Goal: Information Seeking & Learning: Learn about a topic

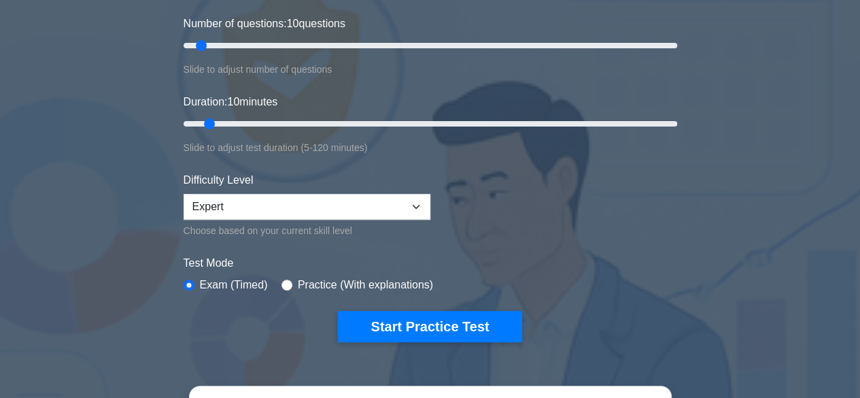
scroll to position [204, 0]
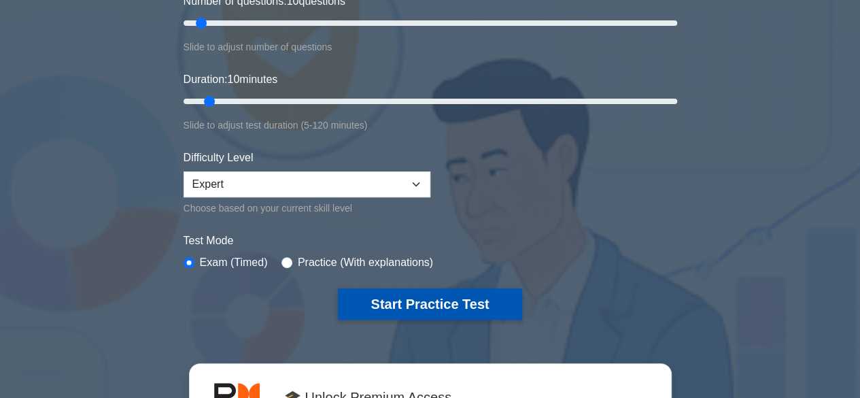
click at [481, 302] on button "Start Practice Test" at bounding box center [430, 303] width 184 height 31
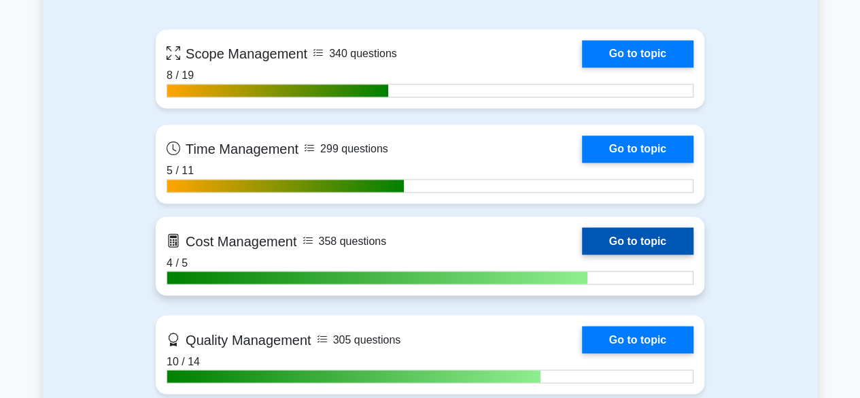
scroll to position [952, 0]
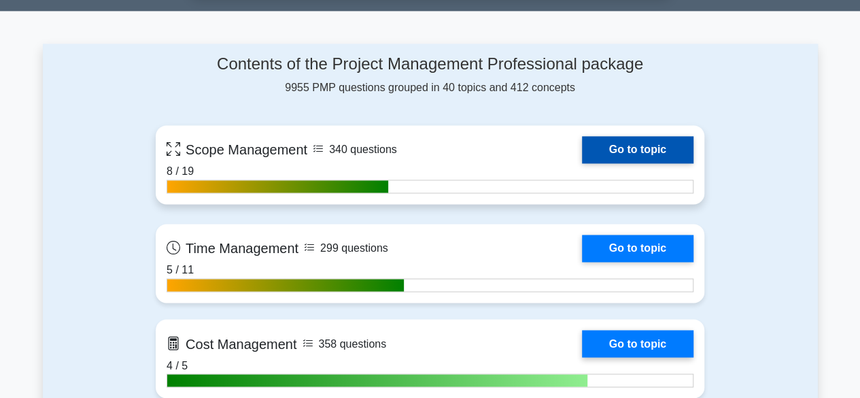
click at [621, 148] on link "Go to topic" at bounding box center [638, 149] width 112 height 27
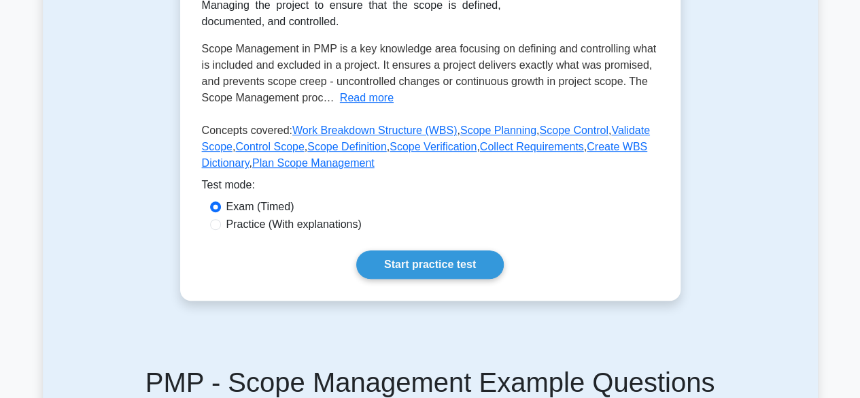
scroll to position [340, 0]
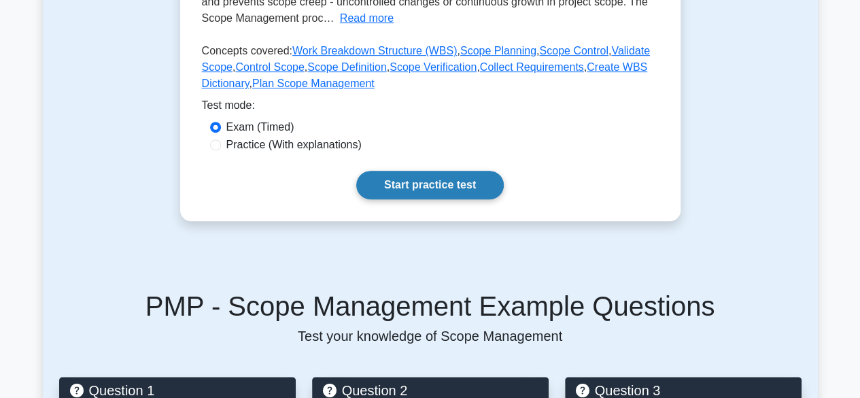
click at [414, 183] on link "Start practice test" at bounding box center [430, 185] width 148 height 29
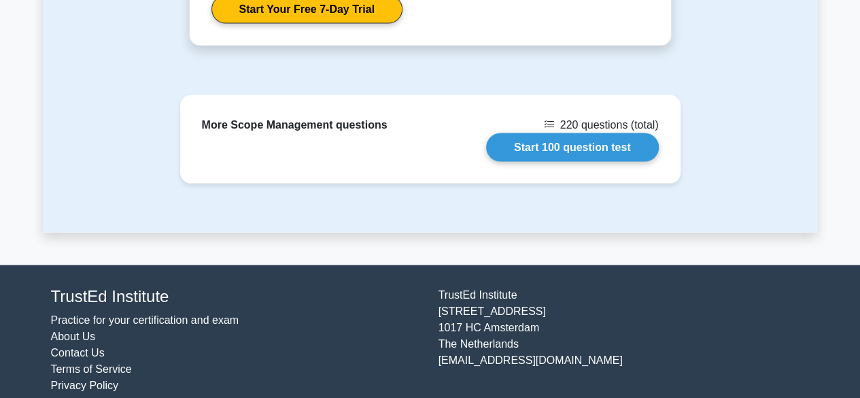
scroll to position [1400, 0]
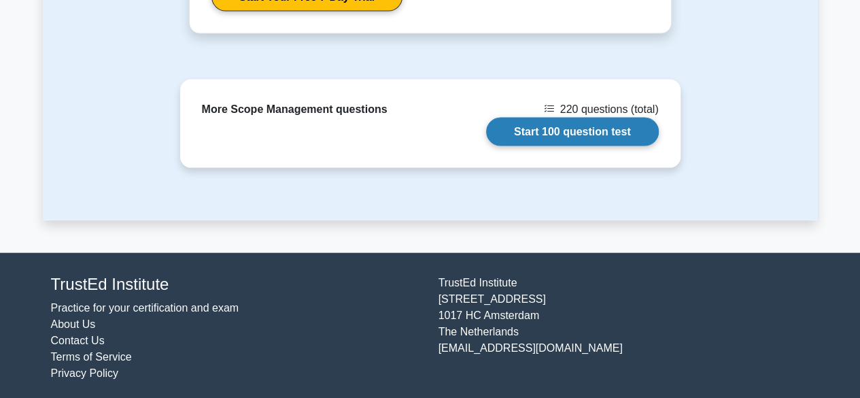
click at [526, 130] on link "Start 100 question test" at bounding box center [572, 132] width 173 height 29
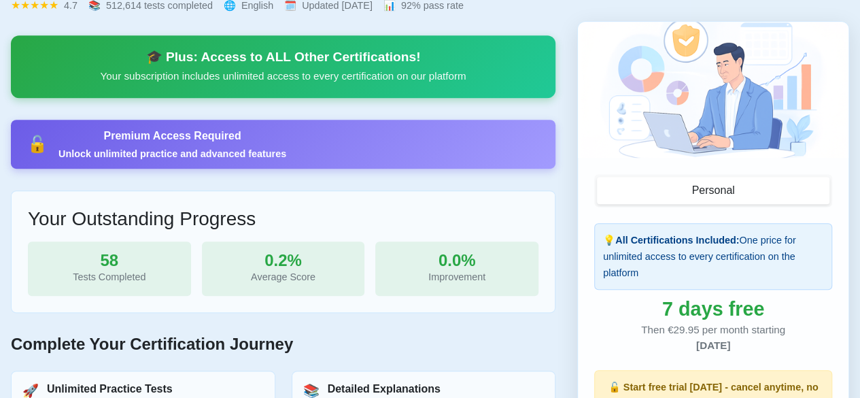
scroll to position [258, 0]
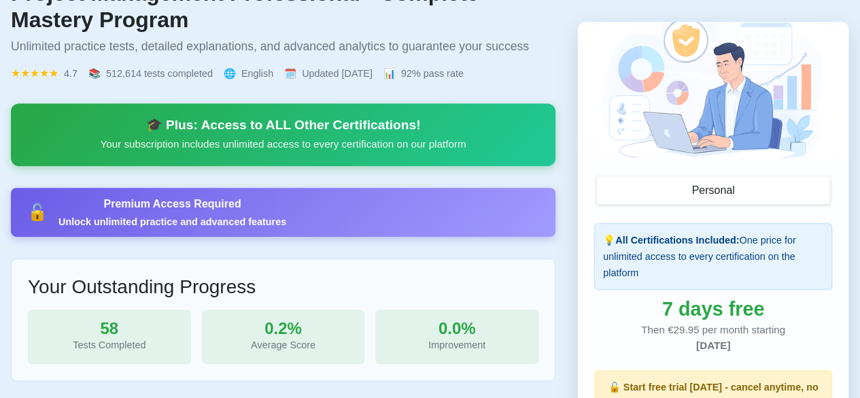
click at [647, 187] on button "Personal" at bounding box center [713, 191] width 233 height 27
click at [668, 191] on button "Personal" at bounding box center [713, 191] width 233 height 27
click at [371, 124] on div "🎓 Plus: Access to ALL Other Certifications!" at bounding box center [283, 125] width 512 height 16
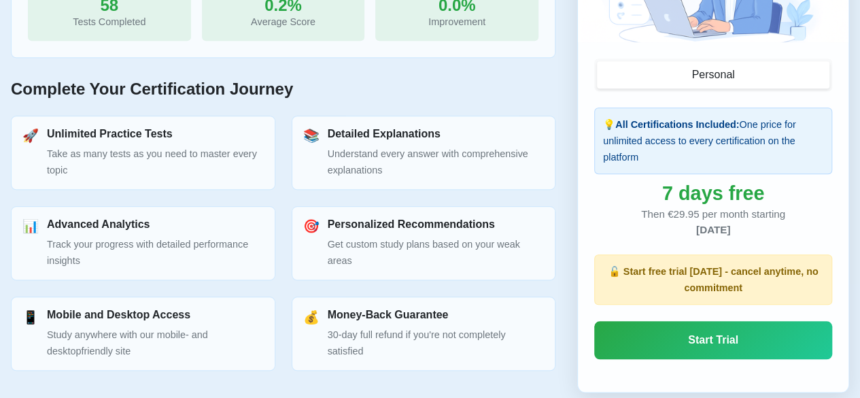
scroll to position [612, 0]
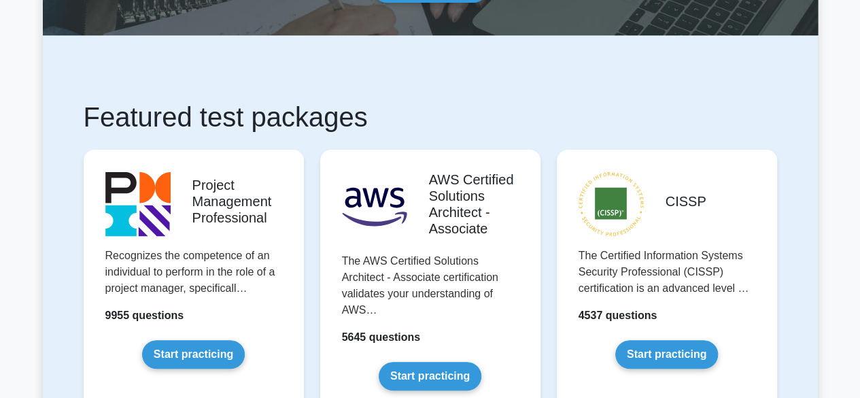
scroll to position [340, 0]
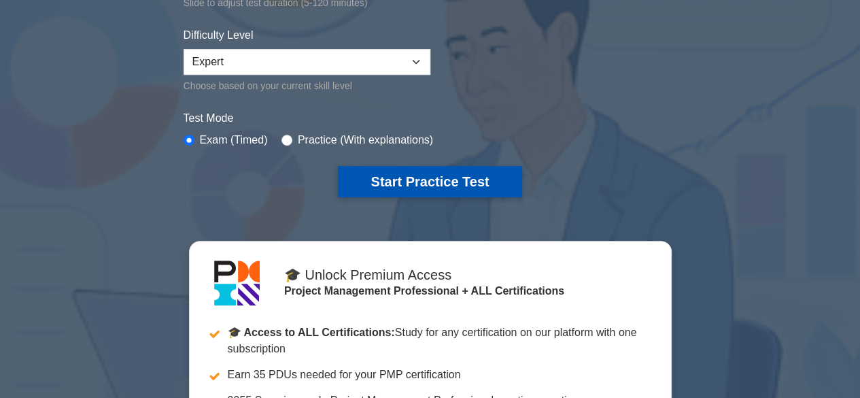
scroll to position [340, 0]
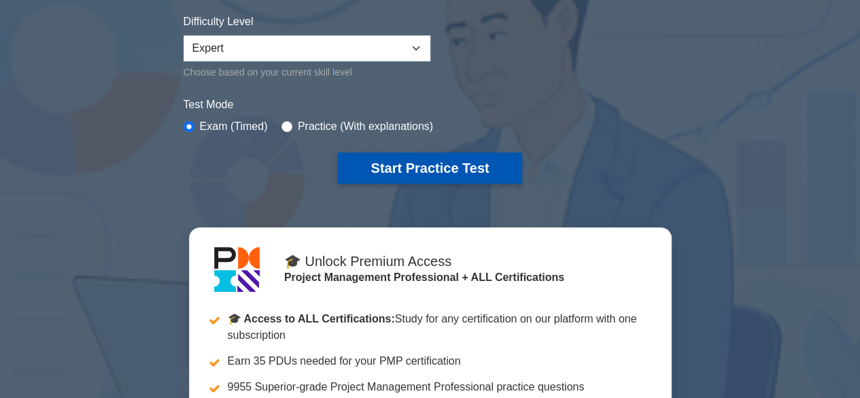
click at [453, 161] on button "Start Practice Test" at bounding box center [430, 167] width 184 height 31
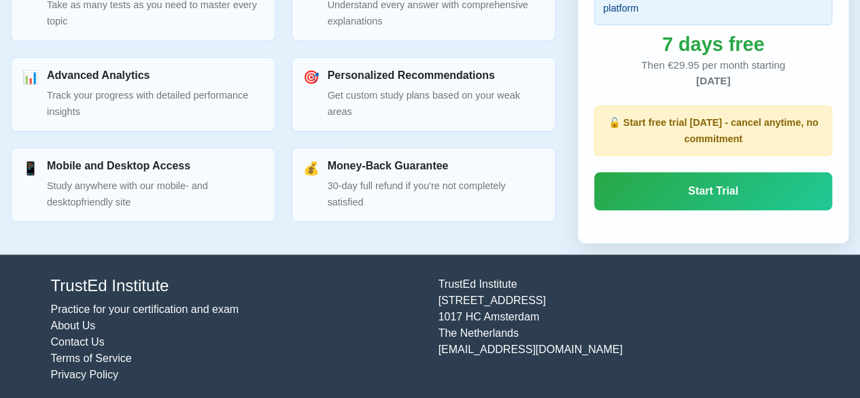
scroll to position [734, 0]
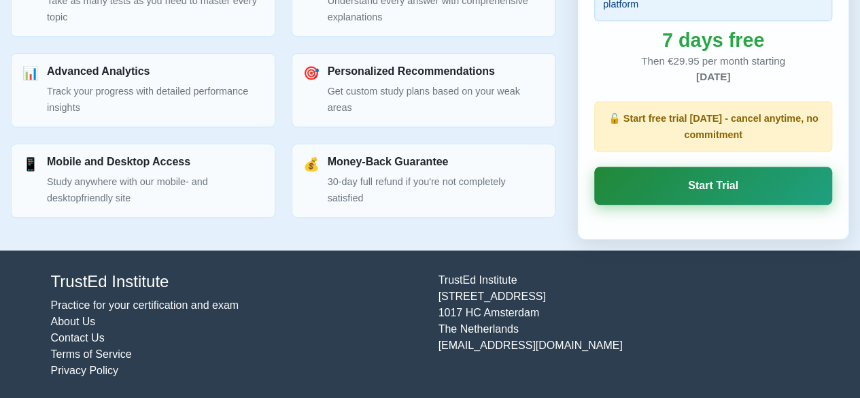
click at [698, 195] on link "Start Trial" at bounding box center [713, 186] width 238 height 38
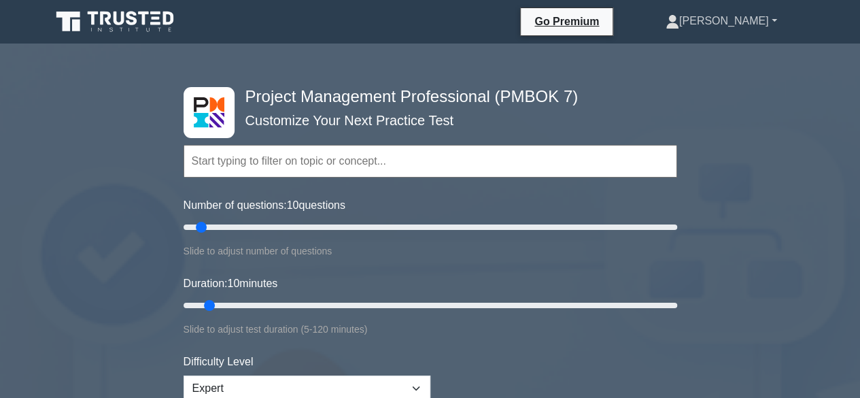
click at [771, 18] on link "[PERSON_NAME]" at bounding box center [721, 20] width 177 height 27
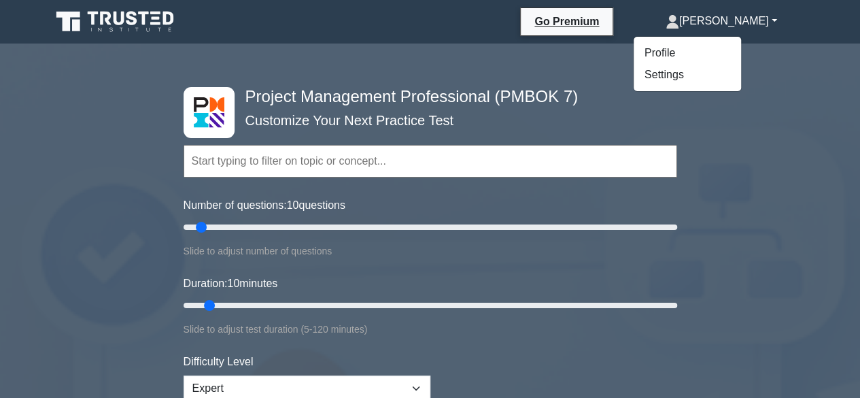
click at [771, 18] on link "[PERSON_NAME]" at bounding box center [721, 20] width 177 height 27
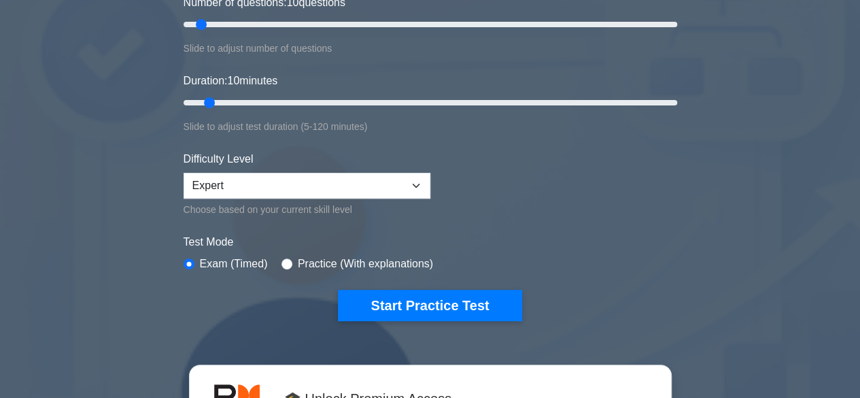
scroll to position [204, 0]
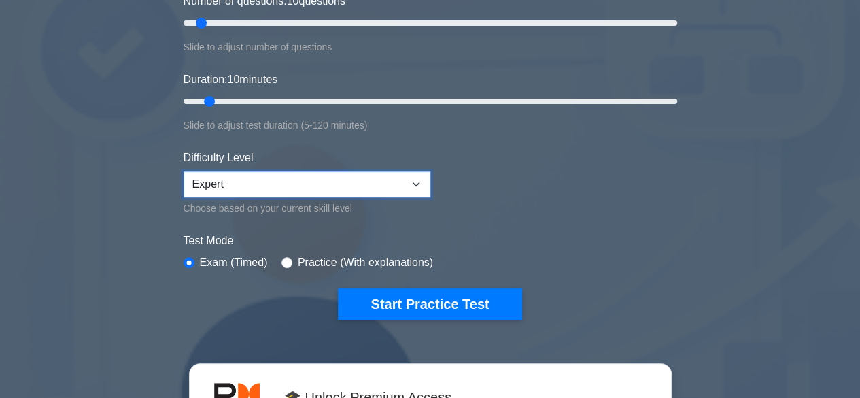
click at [420, 183] on select "Beginner Intermediate Expert" at bounding box center [307, 184] width 247 height 26
select select "intermediate"
click at [184, 171] on select "Beginner Intermediate Expert" at bounding box center [307, 184] width 247 height 26
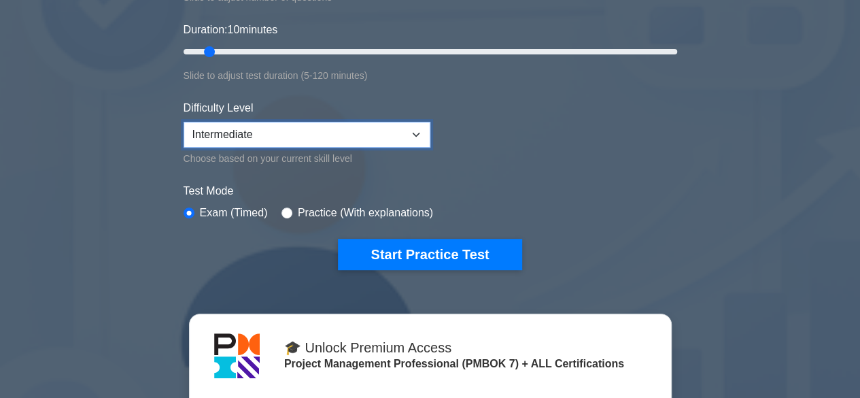
scroll to position [340, 0]
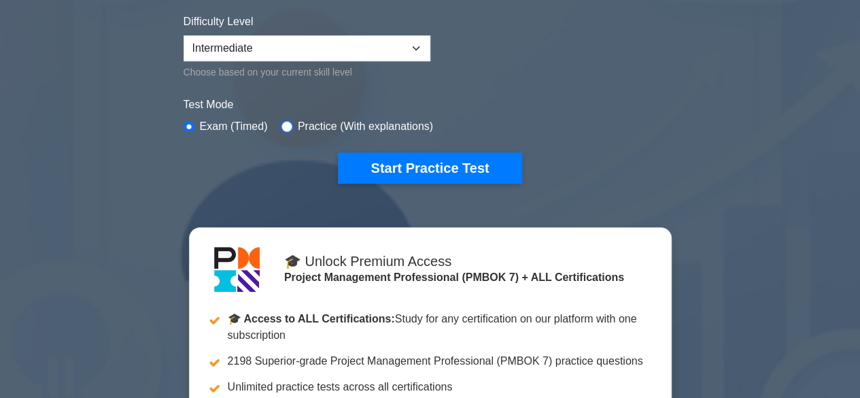
click at [287, 123] on input "radio" at bounding box center [287, 126] width 11 height 11
radio input "true"
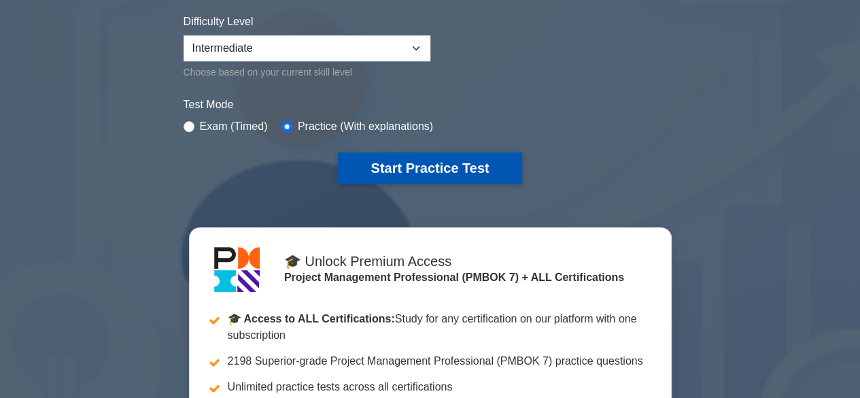
click at [433, 165] on button "Start Practice Test" at bounding box center [430, 167] width 184 height 31
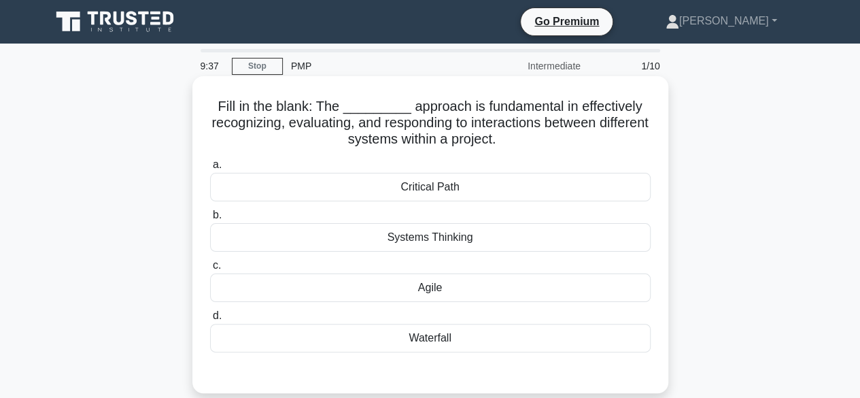
click at [451, 288] on div "Agile" at bounding box center [430, 287] width 441 height 29
click at [210, 270] on input "c. [GEOGRAPHIC_DATA]" at bounding box center [210, 265] width 0 height 9
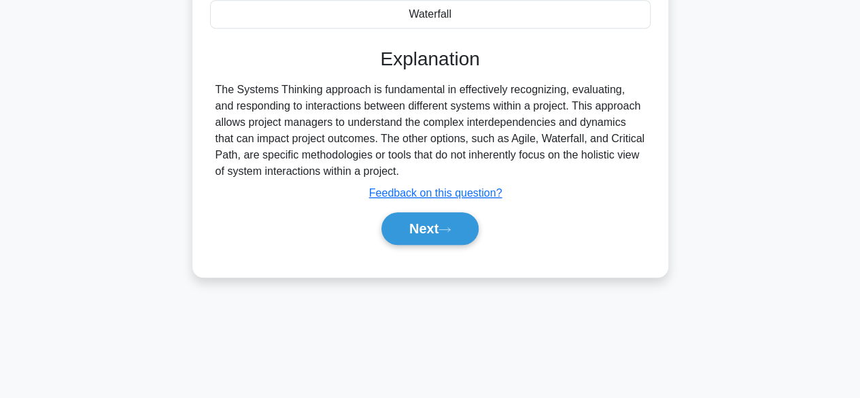
scroll to position [337, 0]
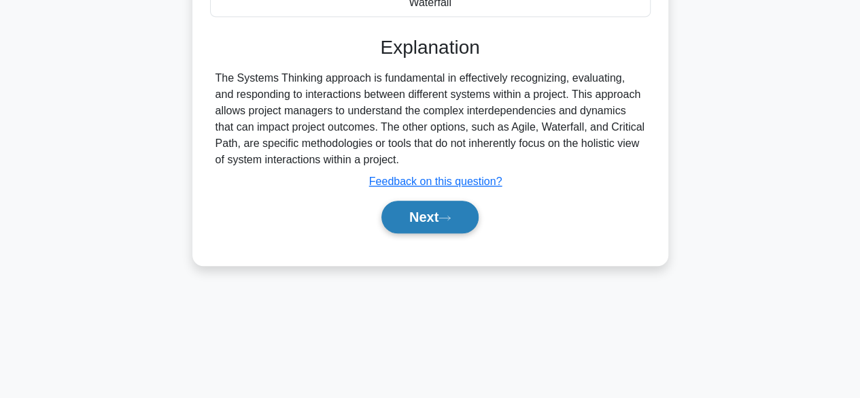
click at [433, 214] on button "Next" at bounding box center [430, 217] width 97 height 33
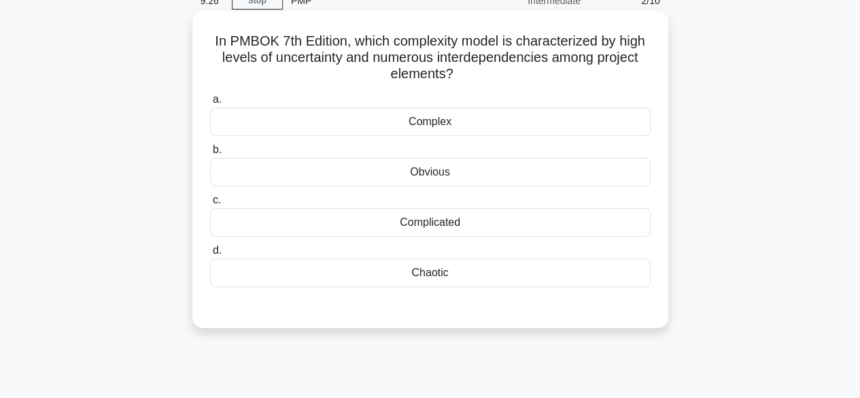
scroll to position [0, 0]
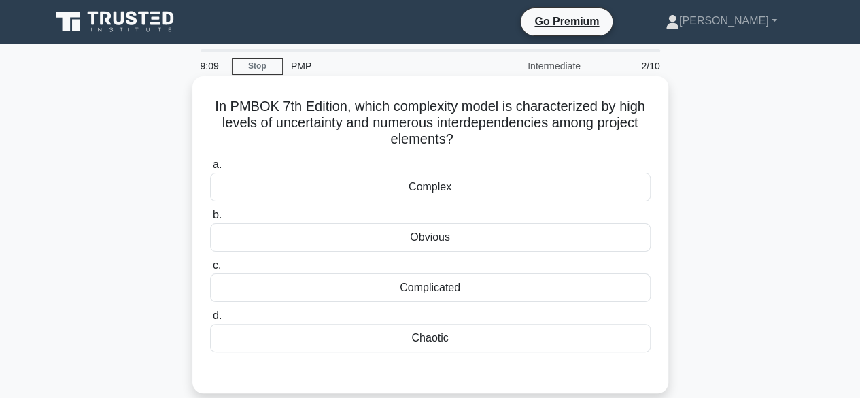
click at [460, 195] on div "Complex" at bounding box center [430, 187] width 441 height 29
click at [210, 169] on input "a. Complex" at bounding box center [210, 165] width 0 height 9
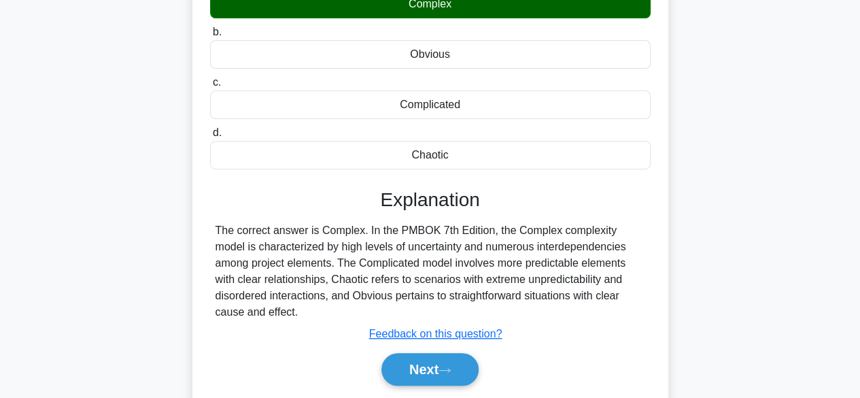
scroll to position [204, 0]
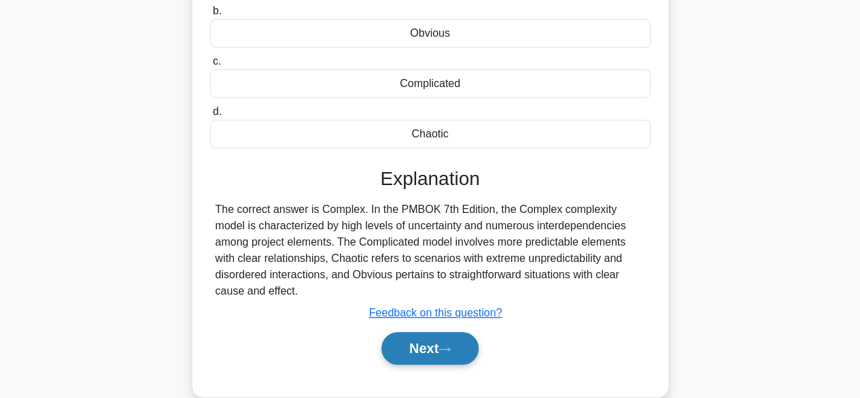
click at [445, 347] on icon at bounding box center [445, 348] width 12 height 7
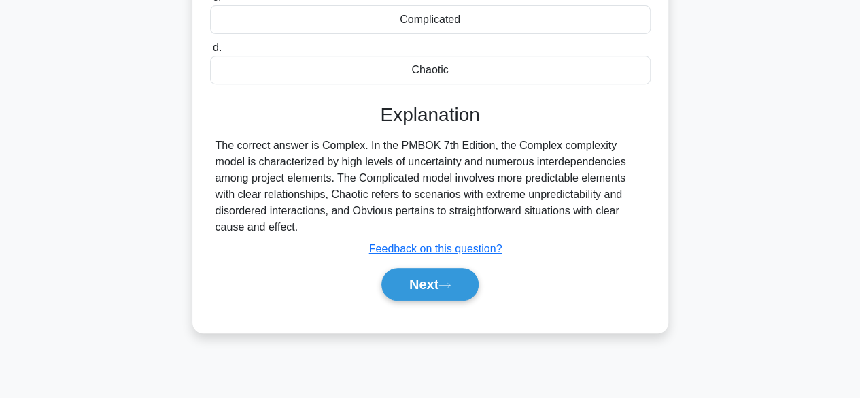
scroll to position [272, 0]
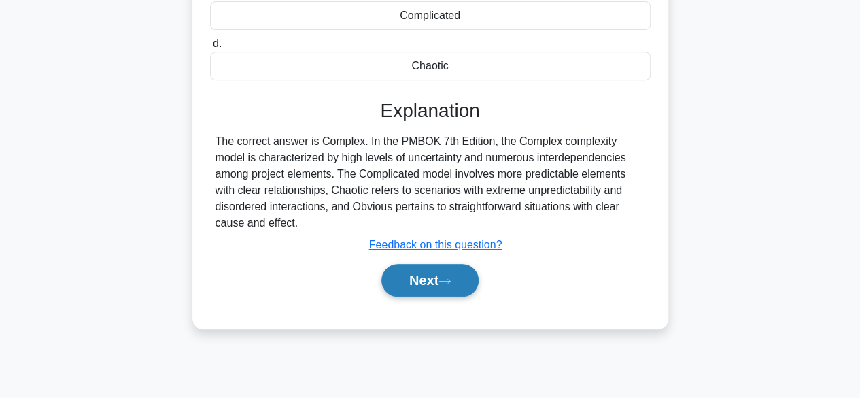
click at [442, 281] on button "Next" at bounding box center [430, 280] width 97 height 33
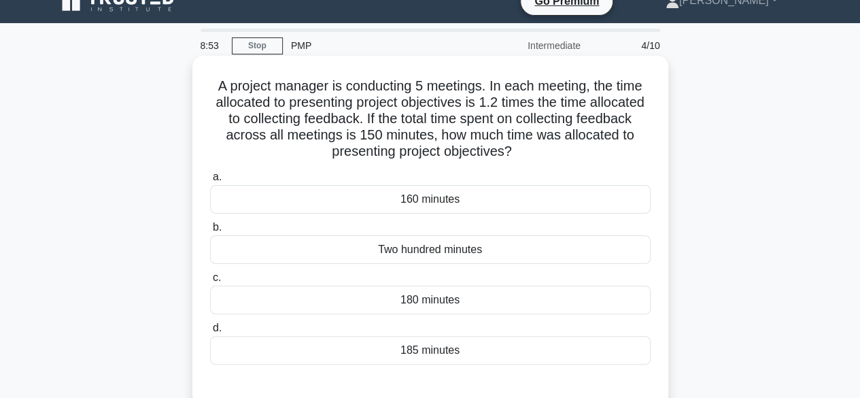
scroll to position [0, 0]
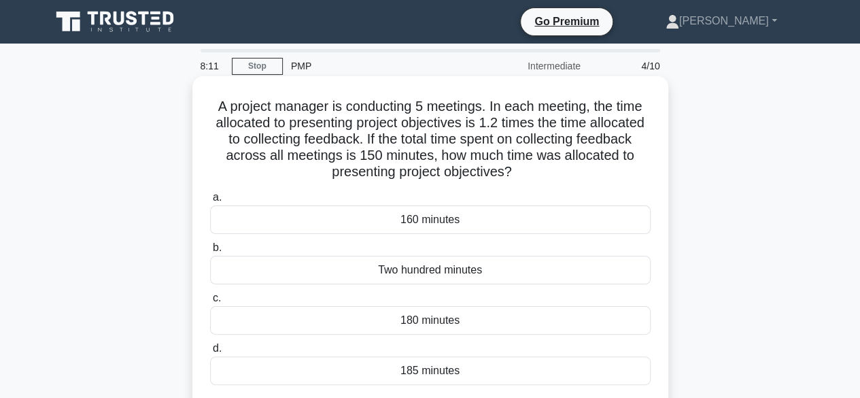
click at [452, 322] on div "180 minutes" at bounding box center [430, 320] width 441 height 29
click at [210, 303] on input "c. 180 minutes" at bounding box center [210, 298] width 0 height 9
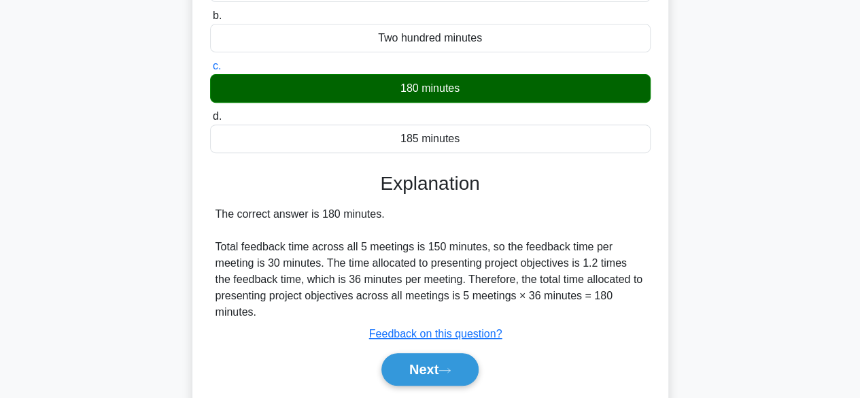
scroll to position [272, 0]
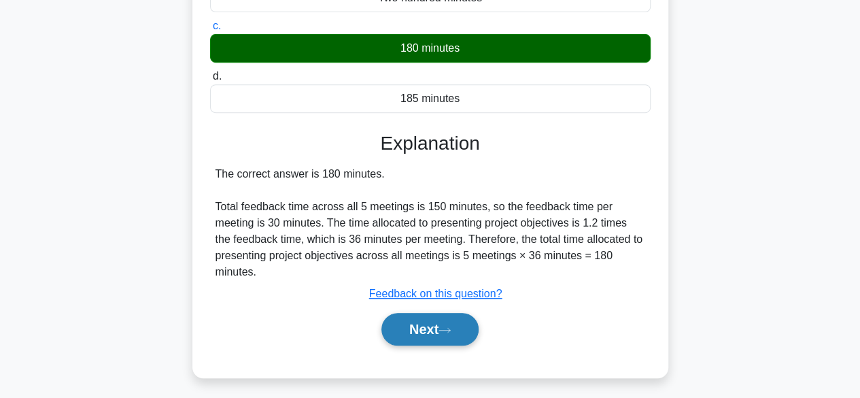
click at [450, 324] on button "Next" at bounding box center [430, 329] width 97 height 33
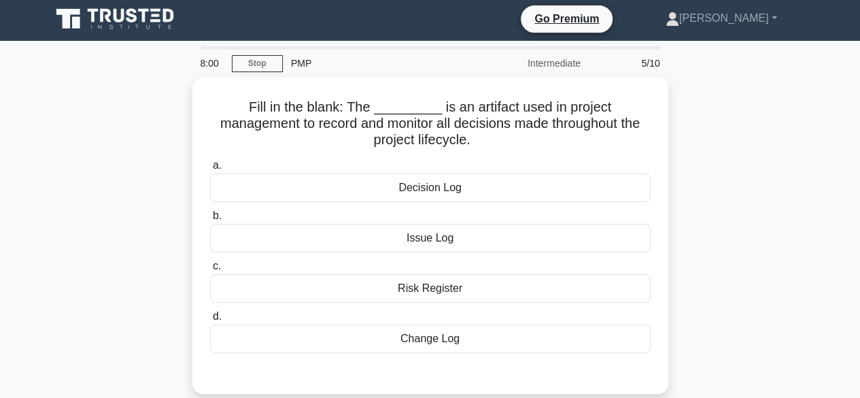
scroll to position [0, 0]
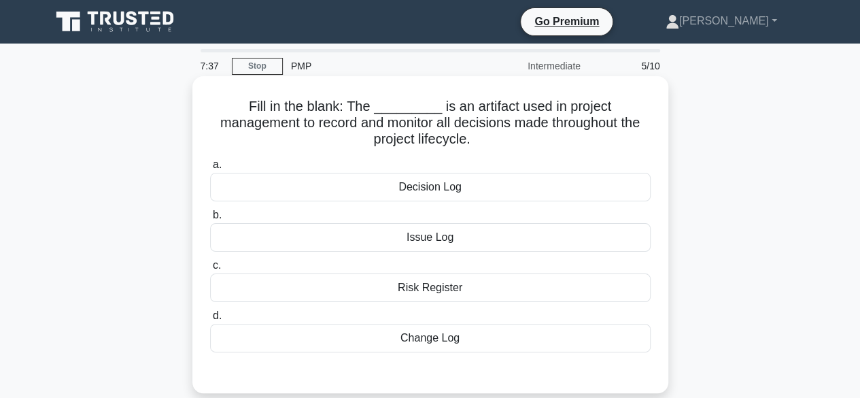
click at [443, 335] on div "Change Log" at bounding box center [430, 338] width 441 height 29
click at [210, 320] on input "d. Change Log" at bounding box center [210, 315] width 0 height 9
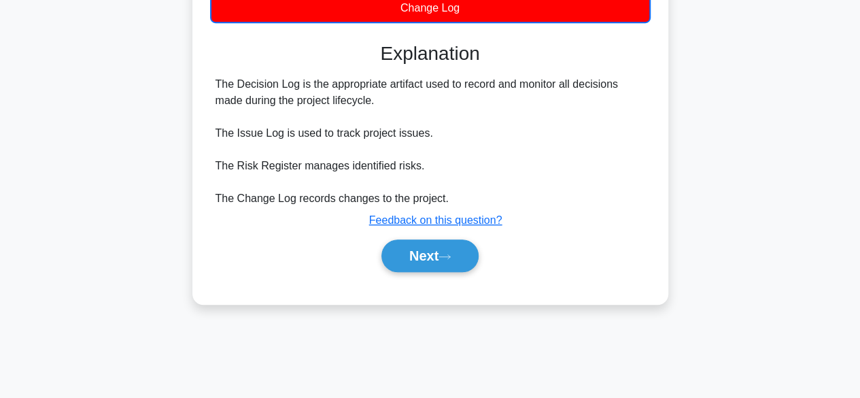
scroll to position [337, 0]
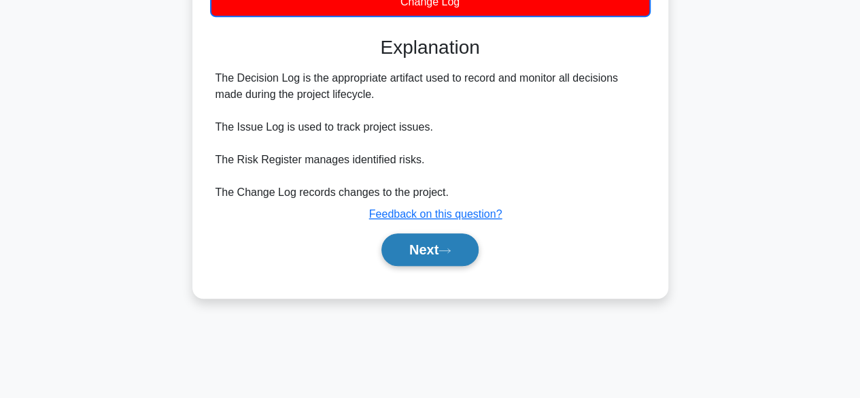
click at [450, 250] on icon at bounding box center [444, 250] width 11 height 4
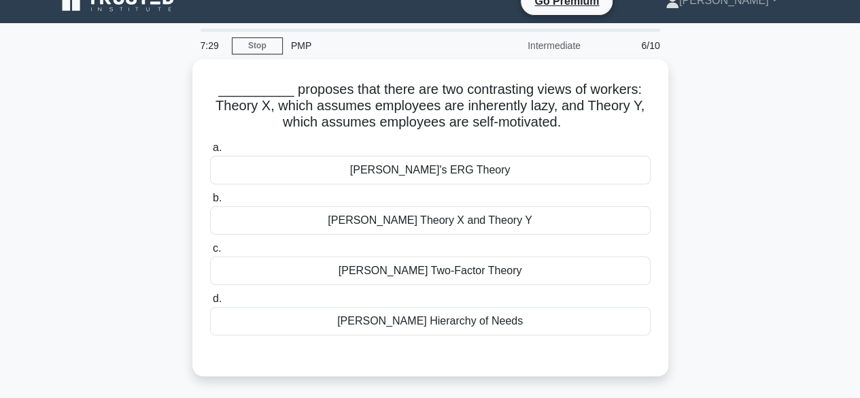
scroll to position [0, 0]
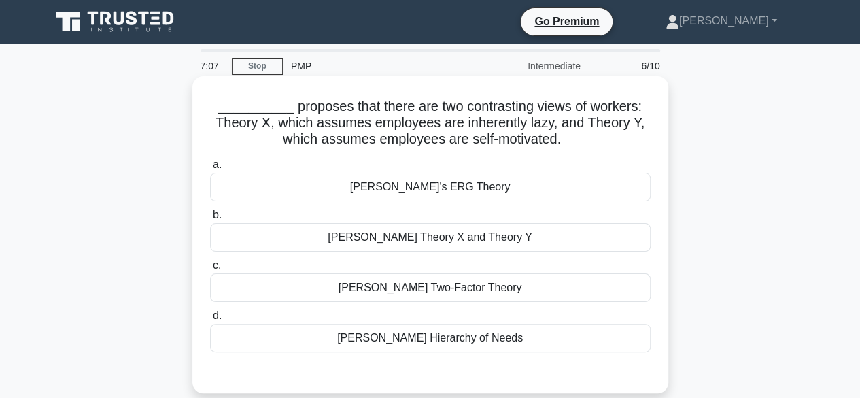
click at [527, 237] on div "McGregor's Theory X and Theory Y" at bounding box center [430, 237] width 441 height 29
click at [210, 220] on input "b. McGregor's Theory X and Theory Y" at bounding box center [210, 215] width 0 height 9
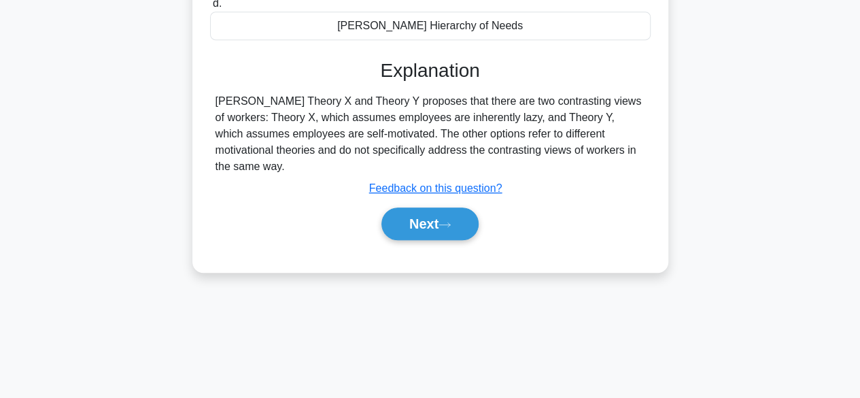
scroll to position [337, 0]
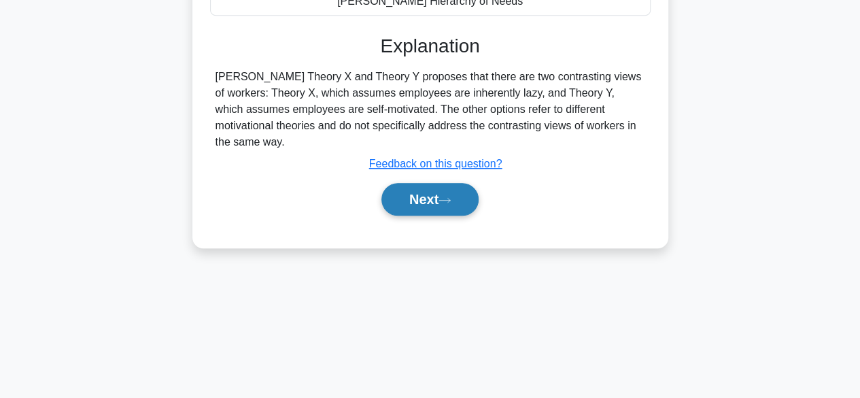
click at [451, 197] on icon at bounding box center [445, 200] width 12 height 7
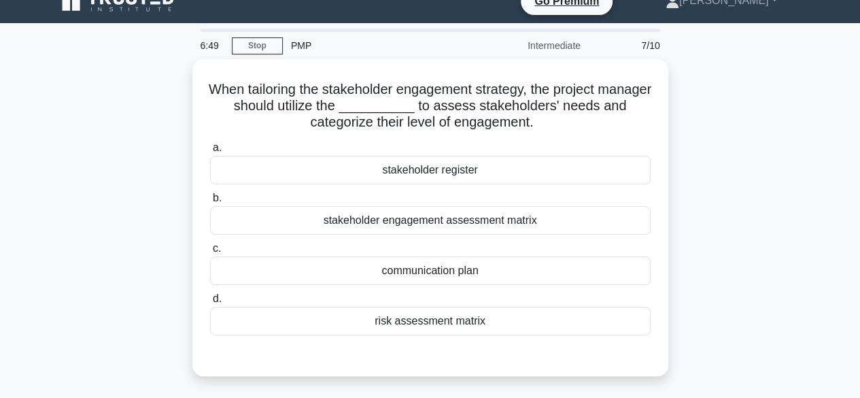
scroll to position [0, 0]
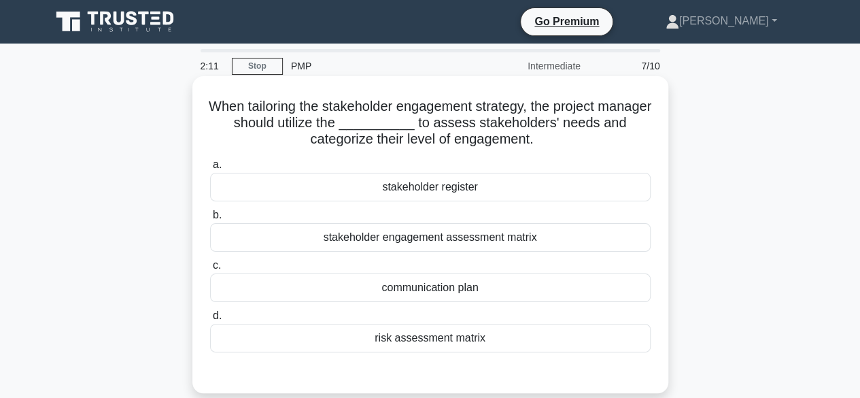
click at [484, 192] on div "stakeholder register" at bounding box center [430, 187] width 441 height 29
click at [210, 169] on input "a. stakeholder register" at bounding box center [210, 165] width 0 height 9
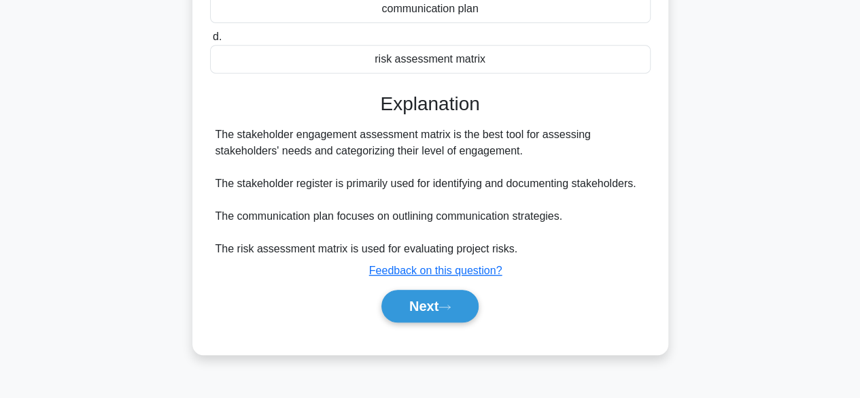
scroll to position [337, 0]
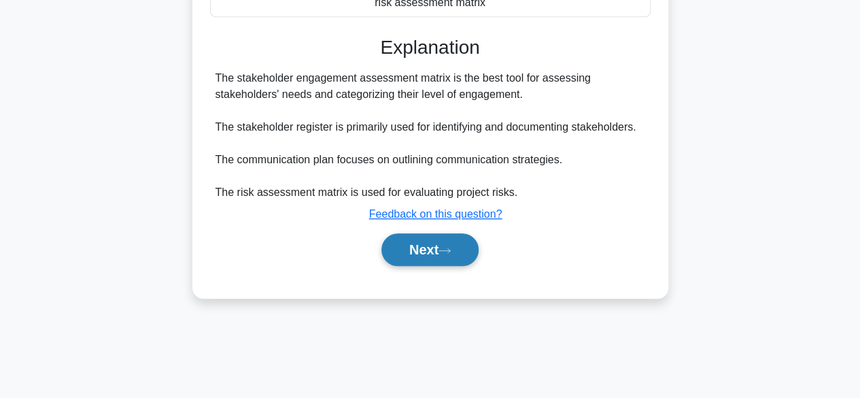
click at [446, 254] on button "Next" at bounding box center [430, 249] width 97 height 33
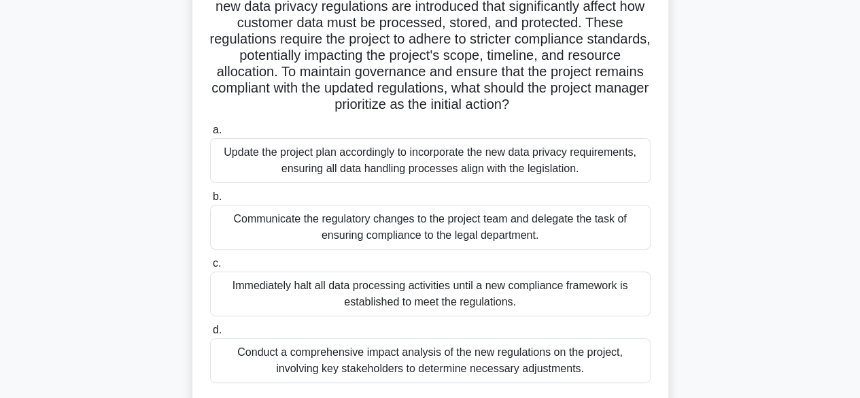
scroll to position [204, 0]
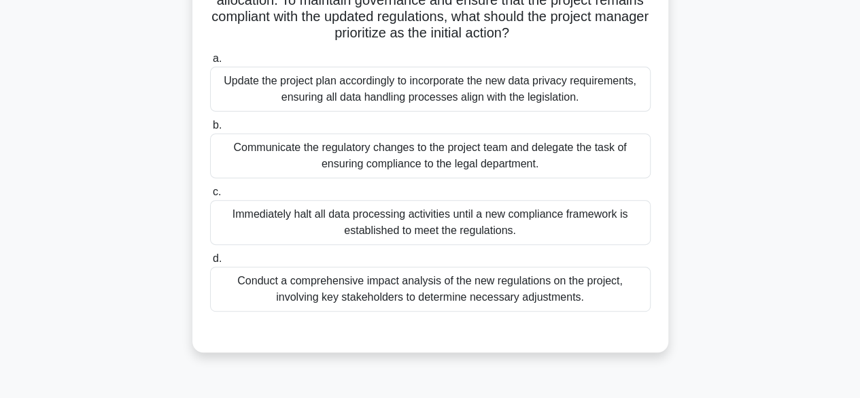
click at [561, 286] on div "Conduct a comprehensive impact analysis of the new regulations on the project, …" at bounding box center [430, 289] width 441 height 45
click at [210, 263] on input "d. Conduct a comprehensive impact analysis of the new regulations on the projec…" at bounding box center [210, 258] width 0 height 9
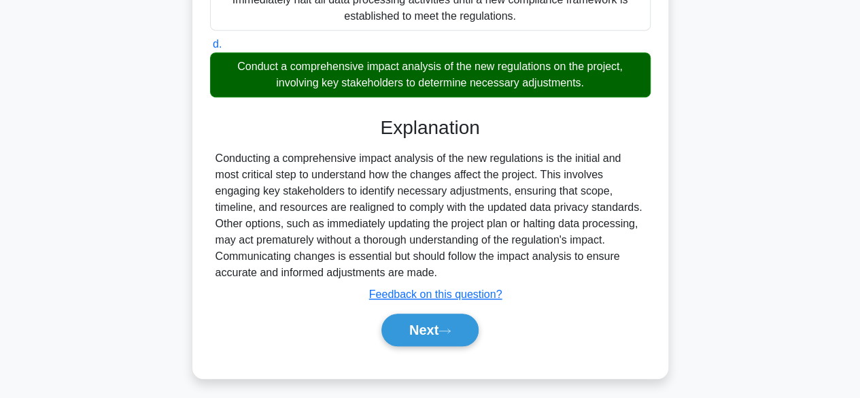
scroll to position [422, 0]
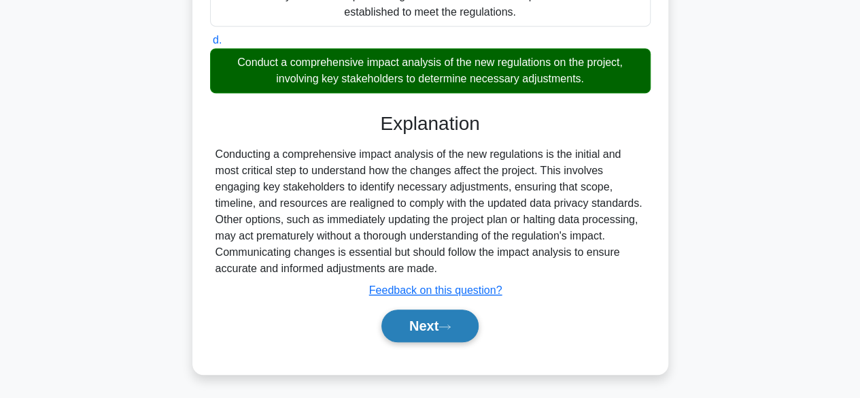
click at [439, 329] on button "Next" at bounding box center [430, 325] width 97 height 33
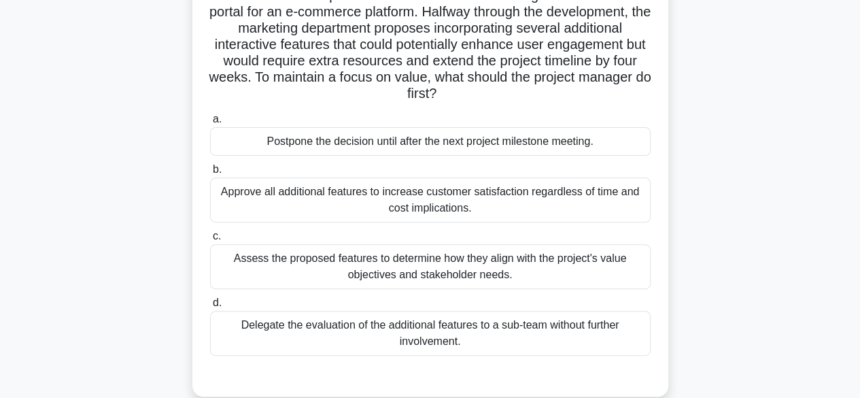
scroll to position [136, 0]
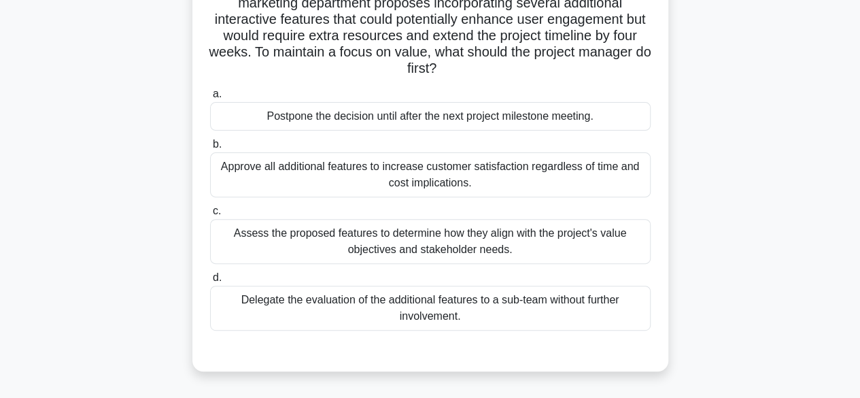
click at [541, 231] on div "Assess the proposed features to determine how they align with the project's val…" at bounding box center [430, 241] width 441 height 45
click at [210, 216] on input "c. Assess the proposed features to determine how they align with the project's …" at bounding box center [210, 211] width 0 height 9
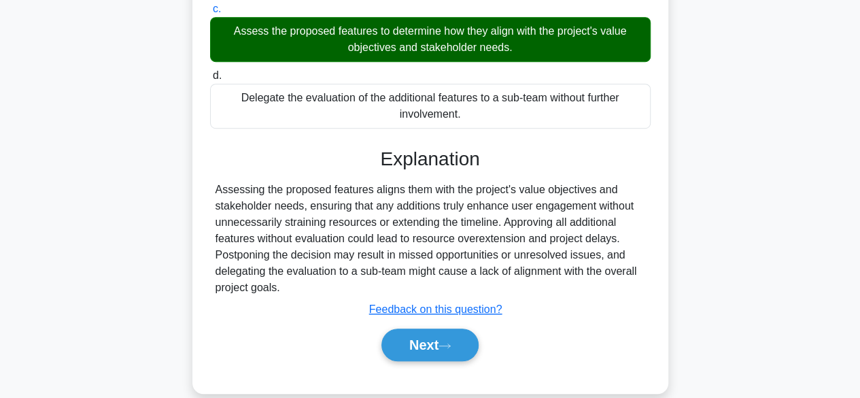
scroll to position [357, 0]
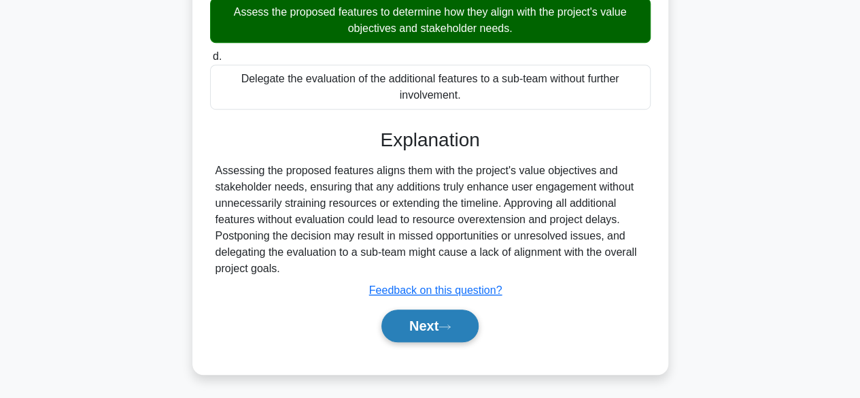
click at [454, 318] on button "Next" at bounding box center [430, 325] width 97 height 33
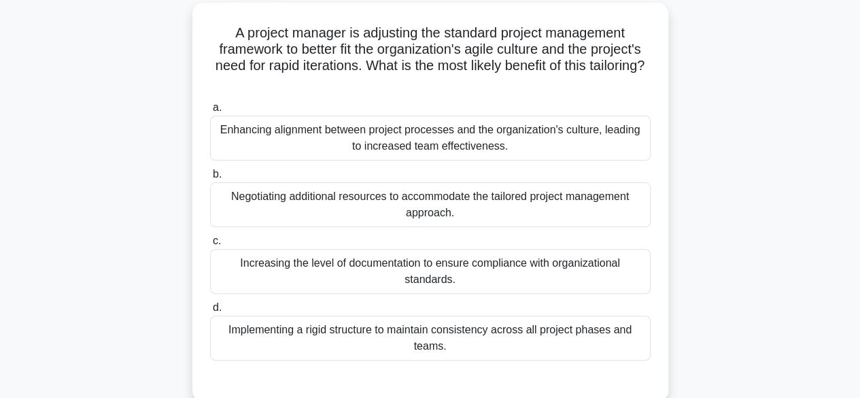
scroll to position [0, 0]
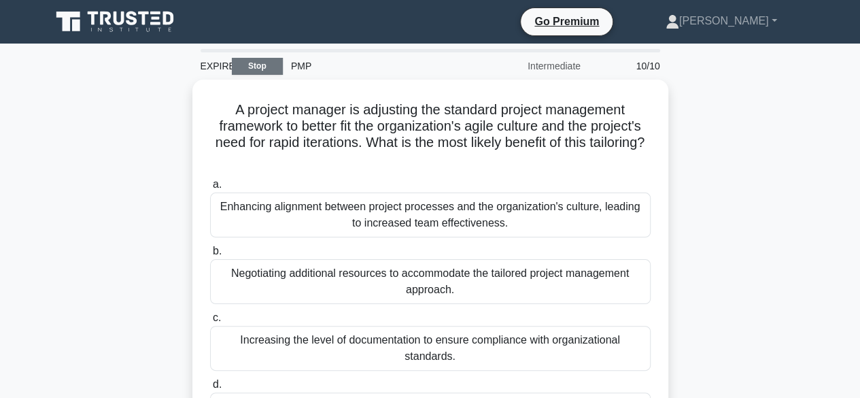
click at [249, 68] on link "Stop" at bounding box center [257, 66] width 51 height 17
click at [573, 68] on div "Intermediate" at bounding box center [529, 65] width 119 height 27
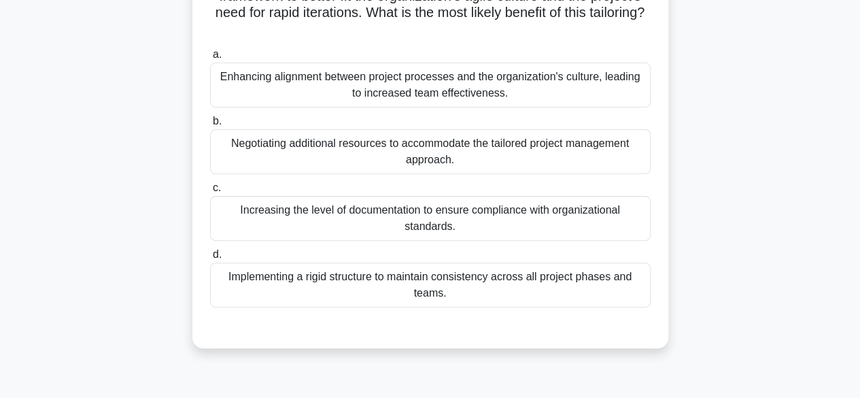
scroll to position [272, 0]
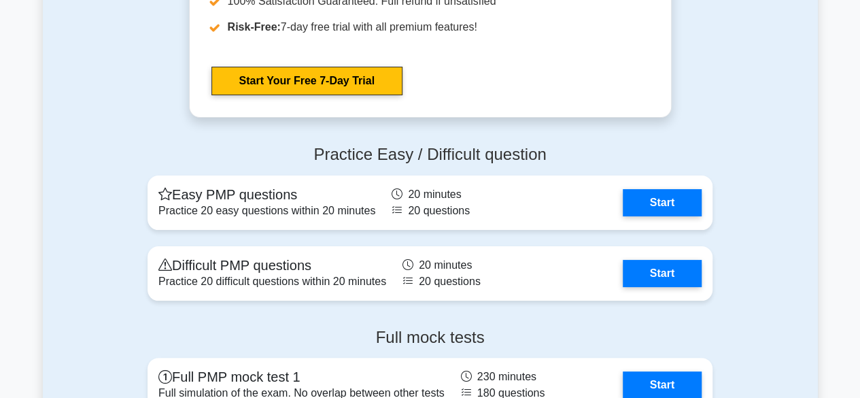
scroll to position [5305, 0]
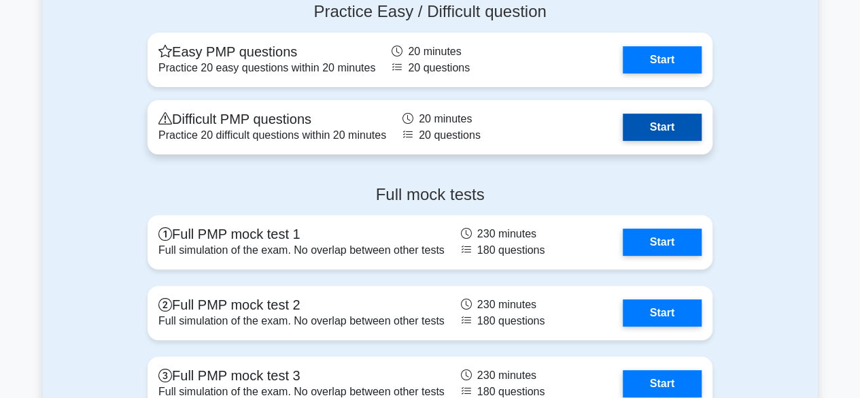
click at [657, 126] on link "Start" at bounding box center [662, 127] width 79 height 27
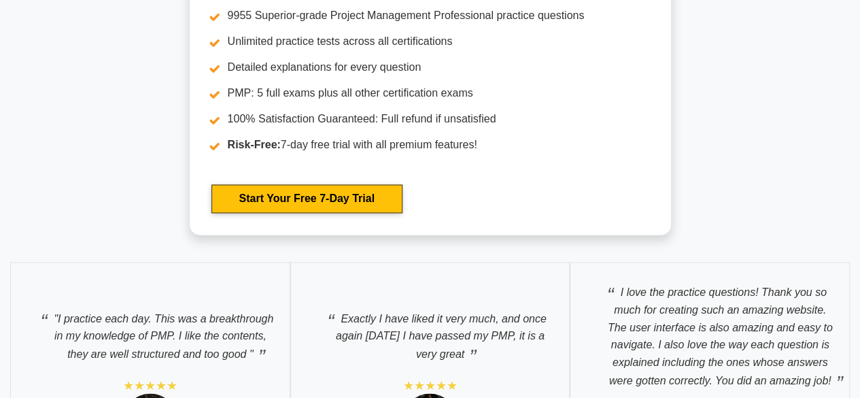
scroll to position [6100, 0]
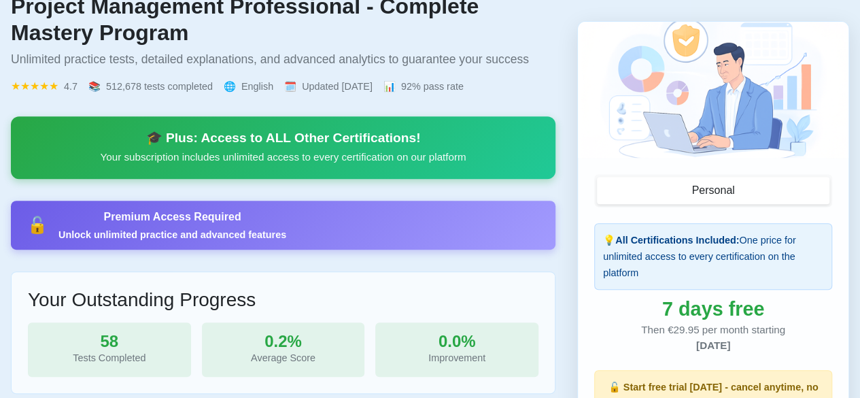
scroll to position [54, 0]
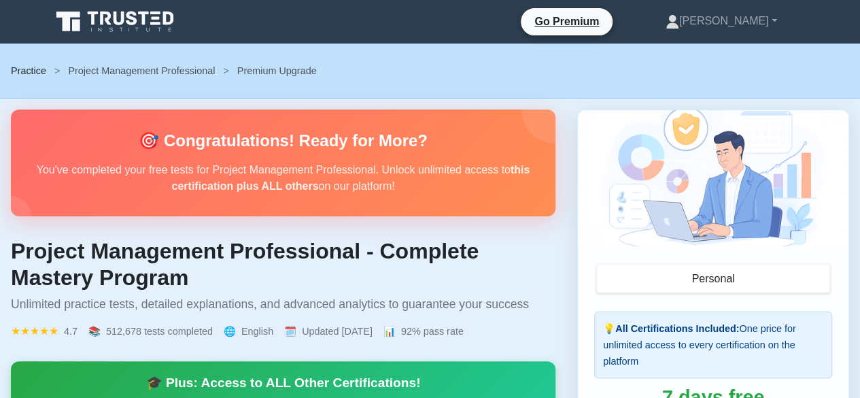
click at [28, 71] on link "Practice" at bounding box center [28, 70] width 35 height 11
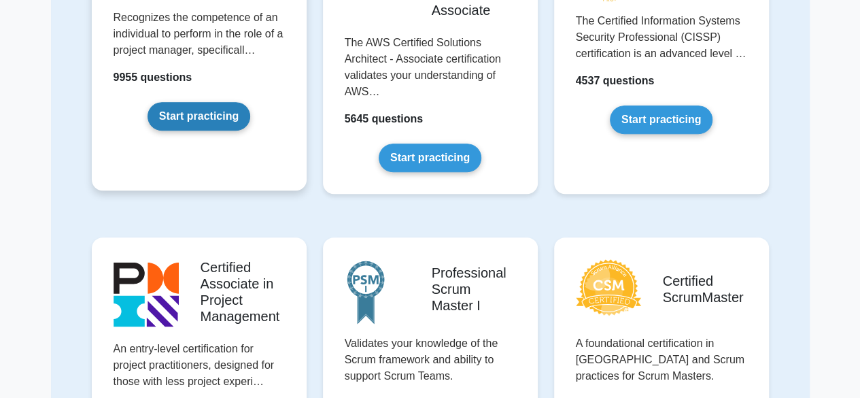
scroll to position [68, 0]
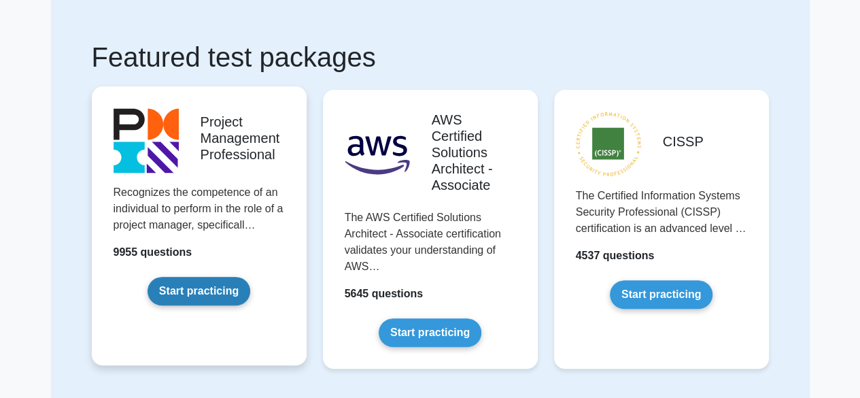
click at [186, 292] on link "Start practicing" at bounding box center [199, 291] width 103 height 29
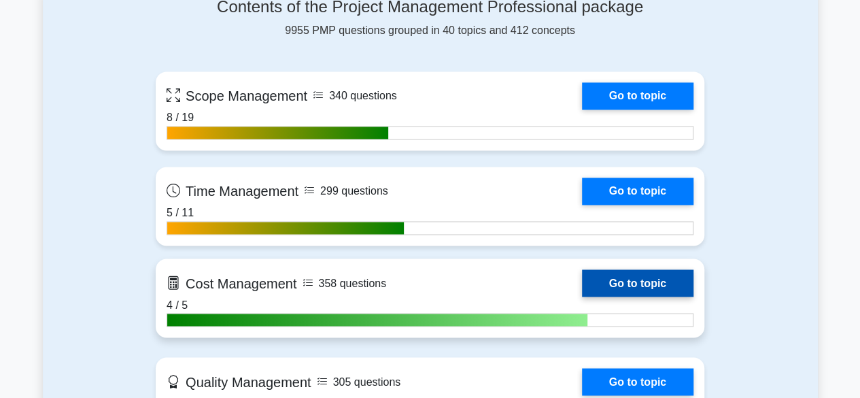
scroll to position [1020, 0]
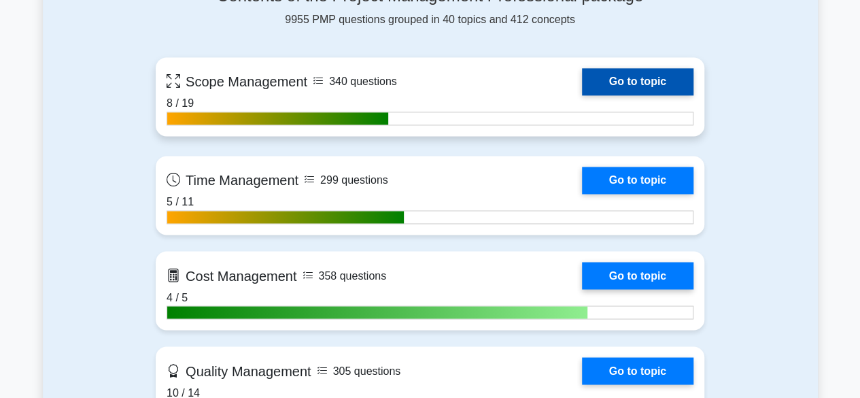
click at [604, 82] on link "Go to topic" at bounding box center [638, 81] width 112 height 27
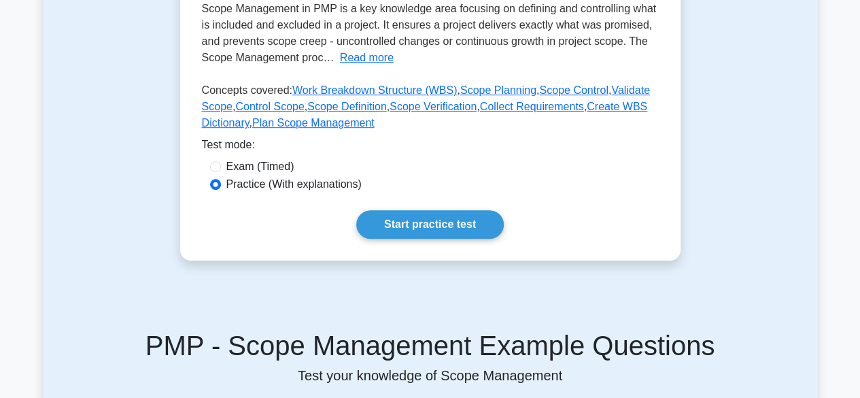
scroll to position [340, 0]
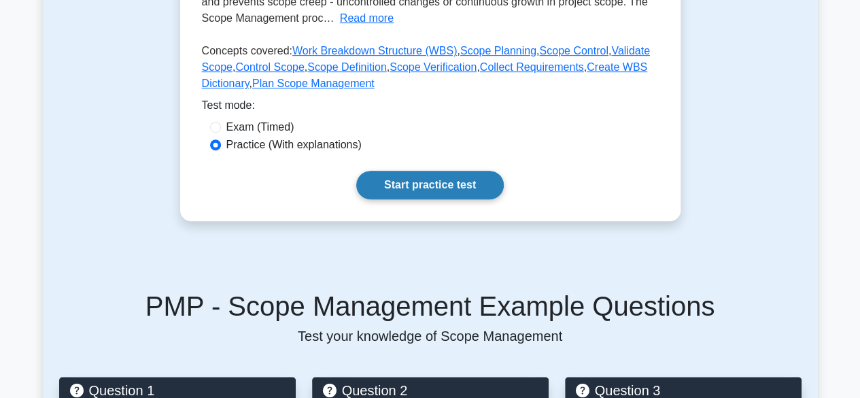
click at [396, 188] on link "Start practice test" at bounding box center [430, 185] width 148 height 29
click at [212, 131] on input "Exam (Timed)" at bounding box center [215, 127] width 11 height 11
radio input "true"
click at [394, 186] on link "Start practice test" at bounding box center [430, 185] width 148 height 29
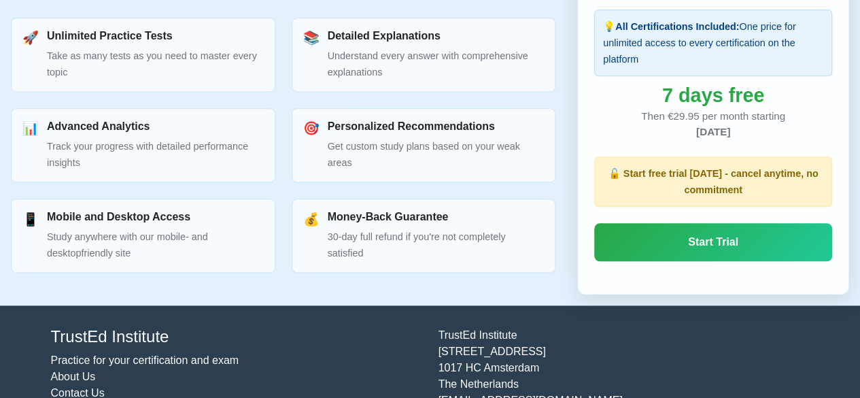
scroll to position [680, 0]
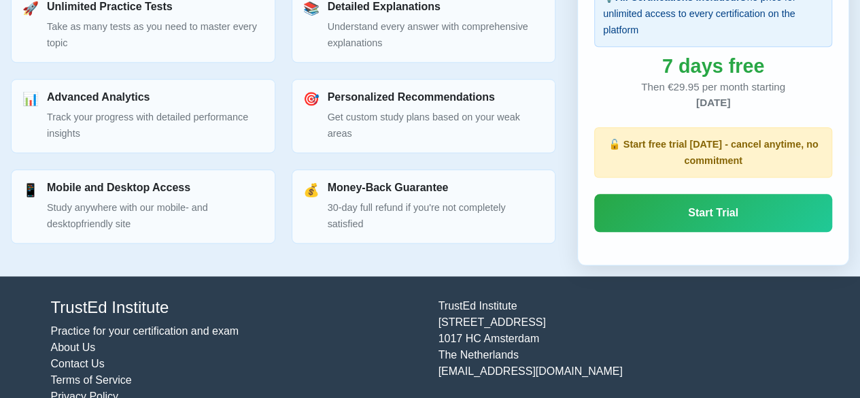
scroll to position [734, 0]
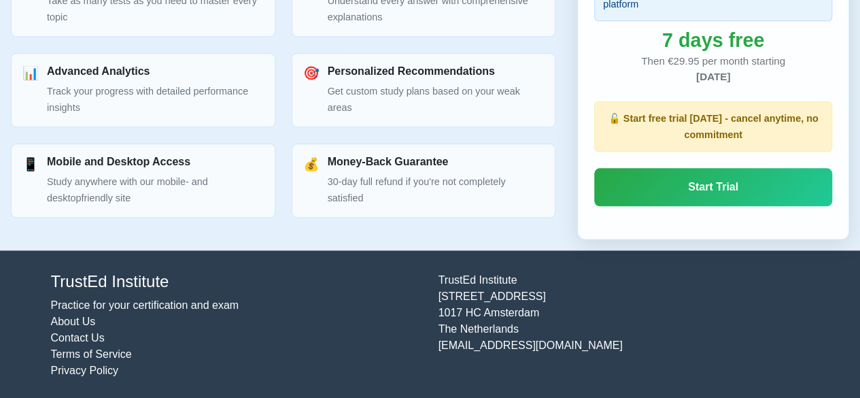
click at [143, 307] on link "Practice for your certification and exam" at bounding box center [145, 305] width 188 height 12
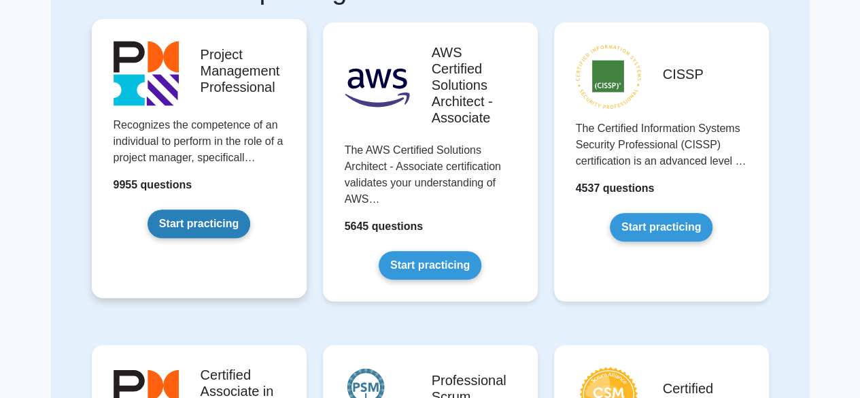
scroll to position [136, 0]
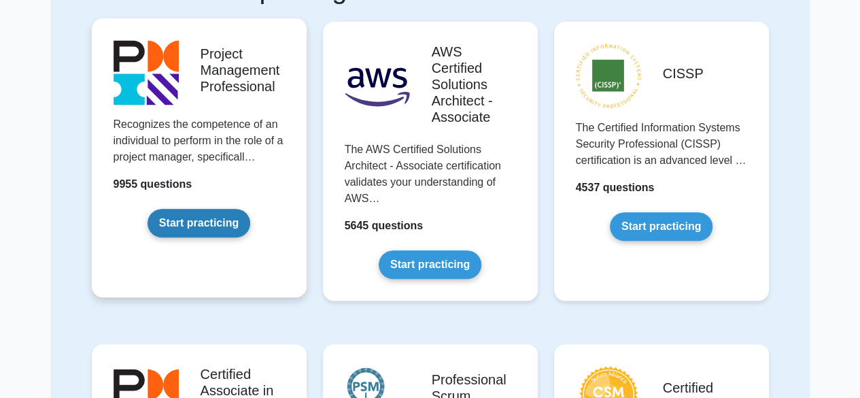
click at [212, 227] on link "Start practicing" at bounding box center [199, 223] width 103 height 29
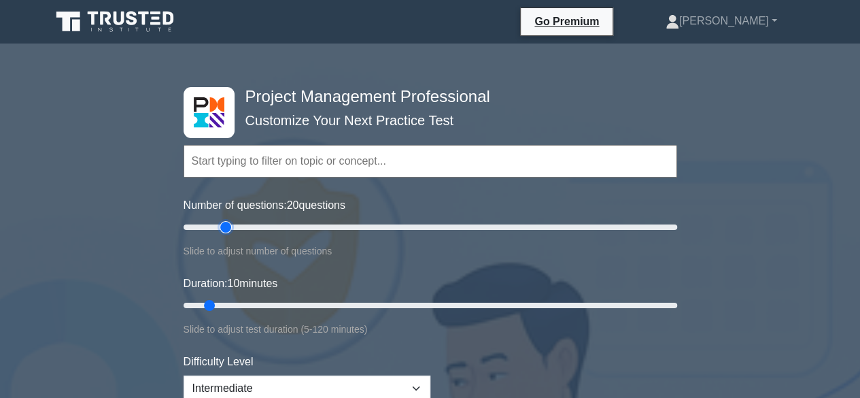
click at [226, 229] on input "Number of questions: 20 questions" at bounding box center [431, 227] width 494 height 16
drag, startPoint x: 226, startPoint y: 229, endPoint x: 205, endPoint y: 231, distance: 21.8
type input "10"
click at [205, 231] on input "Number of questions: 10 questions" at bounding box center [431, 227] width 494 height 16
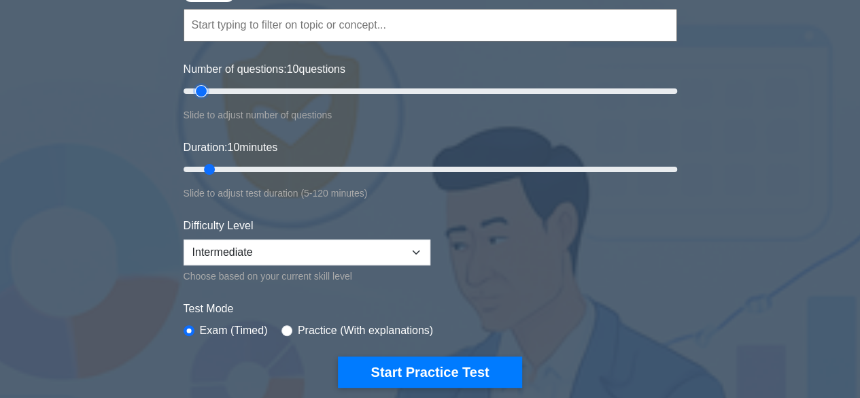
scroll to position [204, 0]
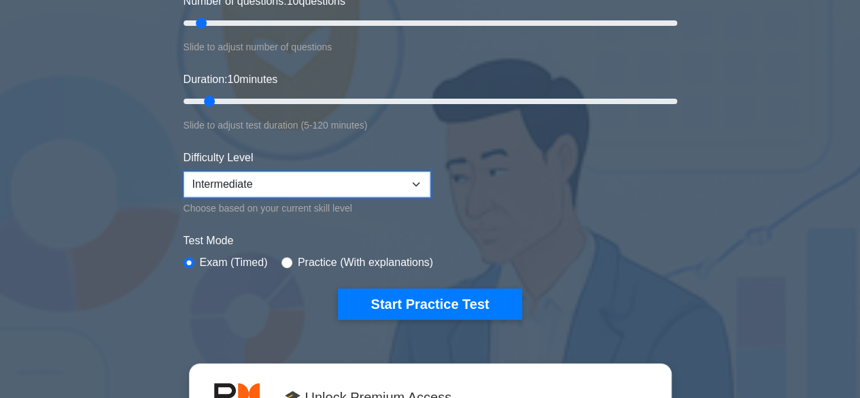
click at [410, 184] on select "Beginner Intermediate Expert" at bounding box center [307, 184] width 247 height 26
select select "expert"
click at [184, 171] on select "Beginner Intermediate Expert" at bounding box center [307, 184] width 247 height 26
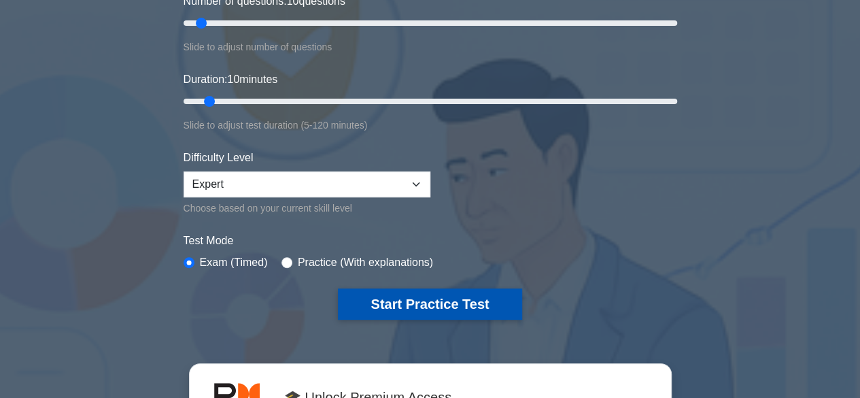
drag, startPoint x: 375, startPoint y: 286, endPoint x: 378, endPoint y: 298, distance: 11.9
click at [377, 292] on button "Start Practice Test" at bounding box center [430, 303] width 184 height 31
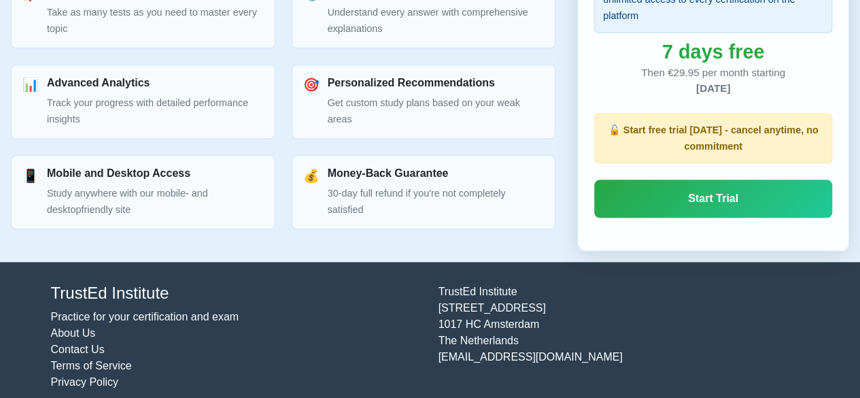
scroll to position [734, 0]
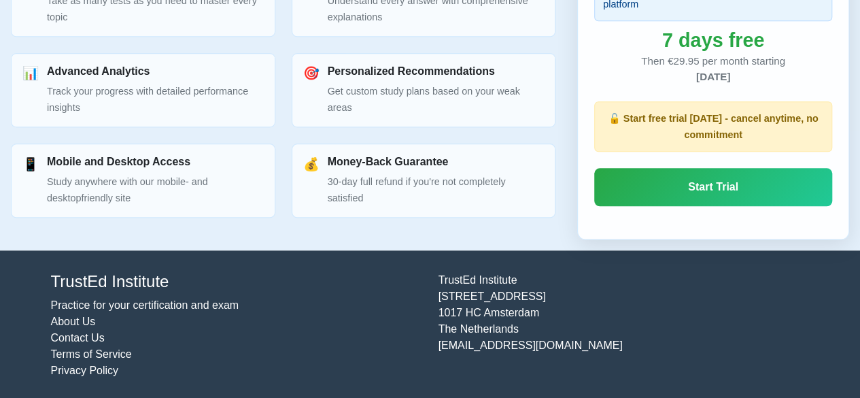
click at [749, 122] on p "🔓 Start free trial [DATE] - cancel anytime, no commitment" at bounding box center [713, 126] width 220 height 33
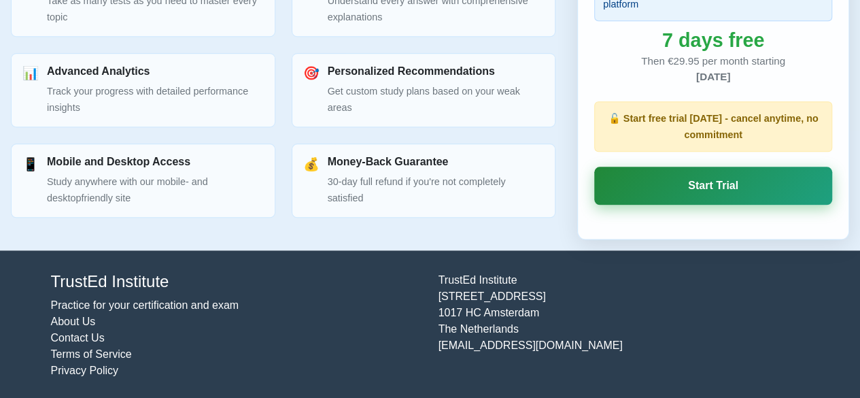
click at [718, 189] on link "Start Trial" at bounding box center [713, 186] width 238 height 38
